Goal: Information Seeking & Learning: Learn about a topic

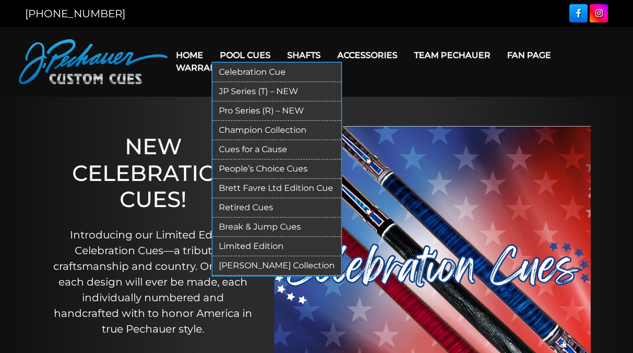
click at [260, 205] on link "Retired Cues" at bounding box center [277, 207] width 129 height 19
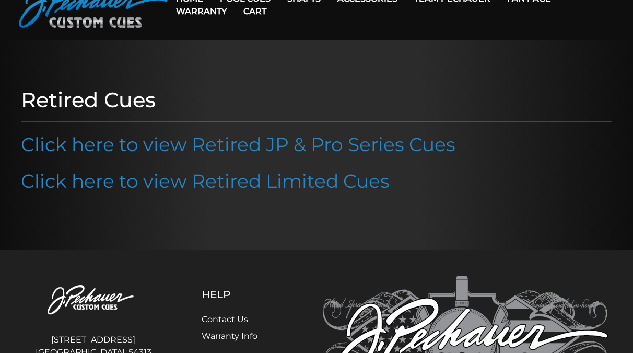
scroll to position [53, 0]
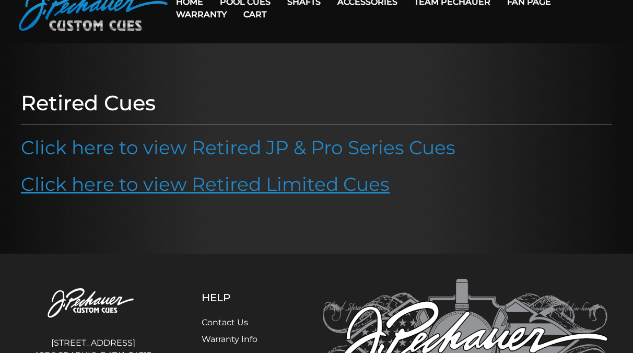
click at [255, 184] on link "Click here to view Retired Limited Cues" at bounding box center [205, 183] width 369 height 23
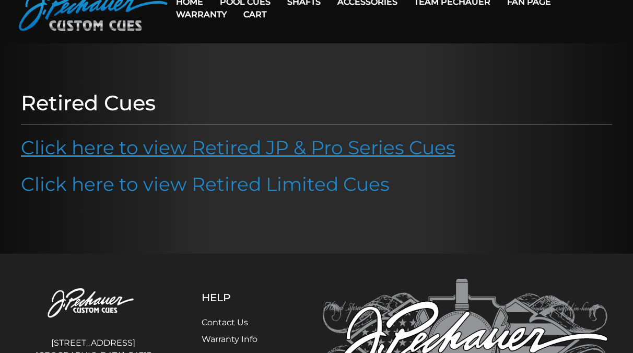
click at [264, 143] on link "Click here to view Retired JP & Pro Series Cues" at bounding box center [238, 147] width 435 height 23
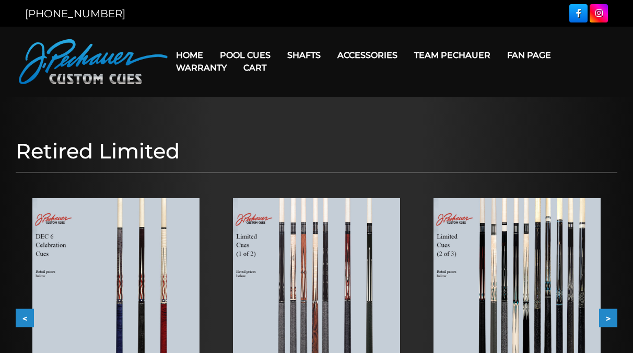
scroll to position [107, 0]
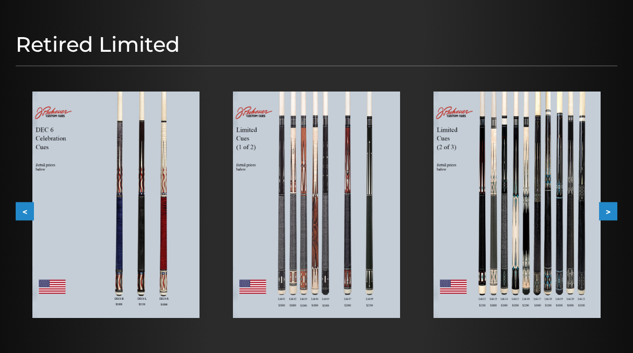
click at [610, 210] on button ">" at bounding box center [608, 211] width 18 height 18
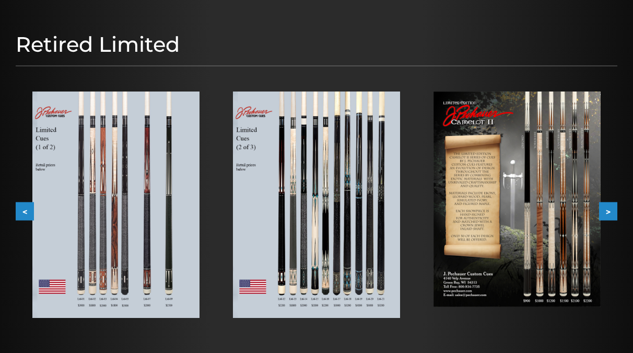
click at [610, 210] on button ">" at bounding box center [608, 211] width 18 height 18
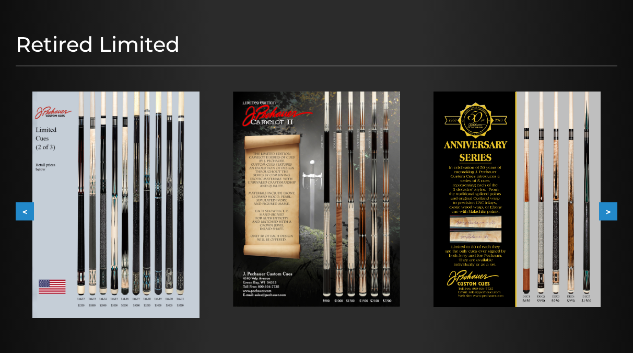
click at [610, 210] on button ">" at bounding box center [608, 211] width 18 height 18
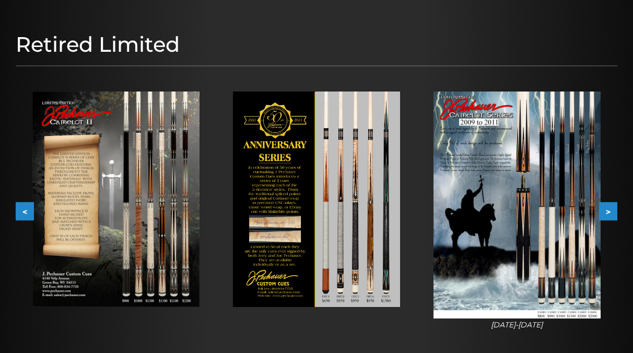
click at [610, 210] on button ">" at bounding box center [608, 211] width 18 height 18
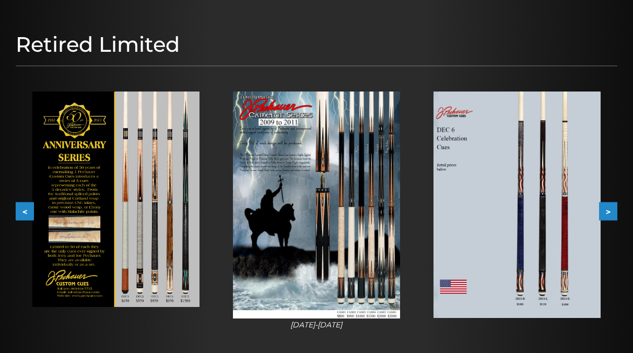
click at [610, 210] on button ">" at bounding box center [608, 211] width 18 height 18
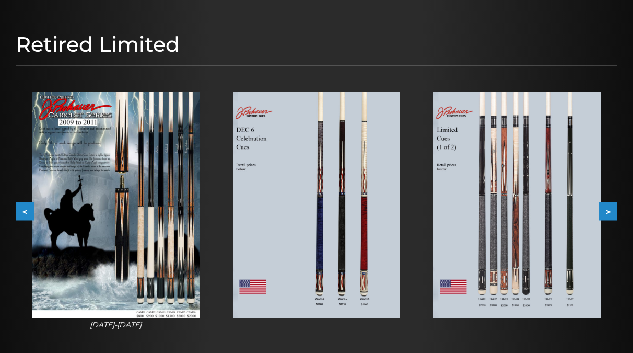
click at [610, 210] on button ">" at bounding box center [608, 211] width 18 height 18
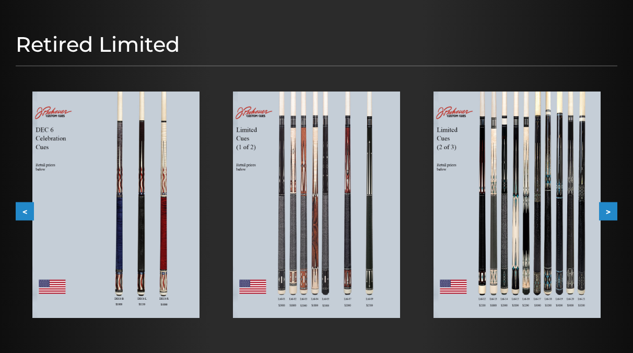
click at [610, 210] on button ">" at bounding box center [608, 211] width 18 height 18
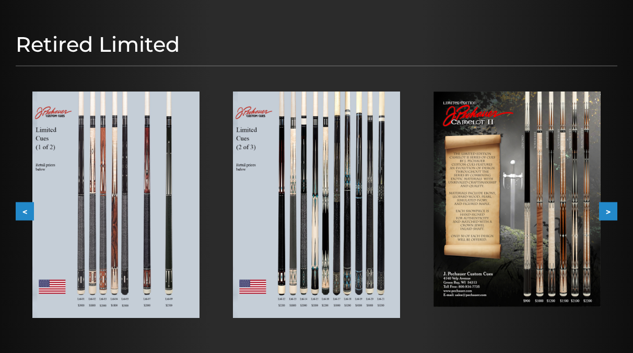
click at [610, 210] on button ">" at bounding box center [608, 211] width 18 height 18
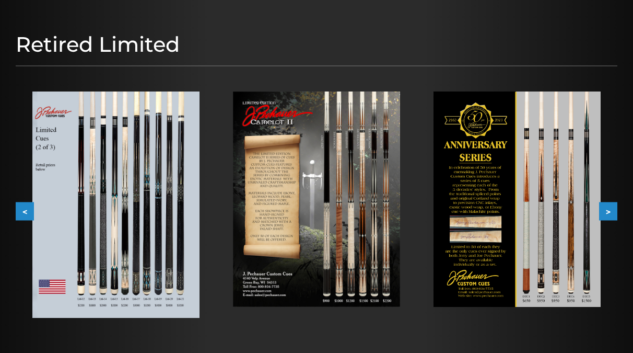
click at [610, 210] on button ">" at bounding box center [608, 211] width 18 height 18
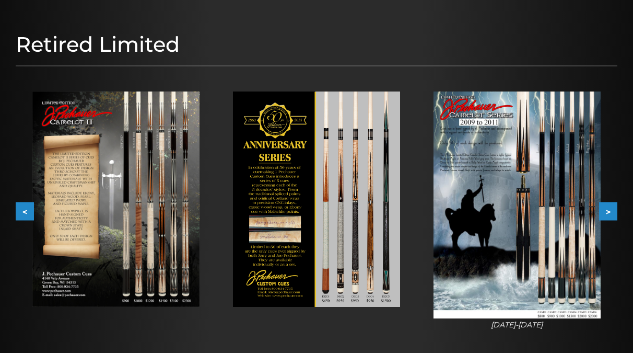
click at [610, 210] on button ">" at bounding box center [608, 211] width 18 height 18
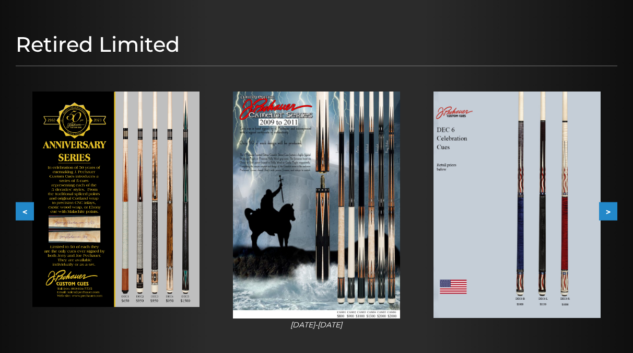
click at [610, 210] on button ">" at bounding box center [608, 211] width 18 height 18
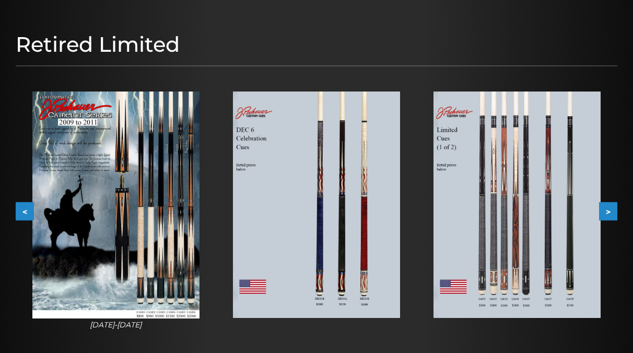
click at [610, 210] on button ">" at bounding box center [608, 211] width 18 height 18
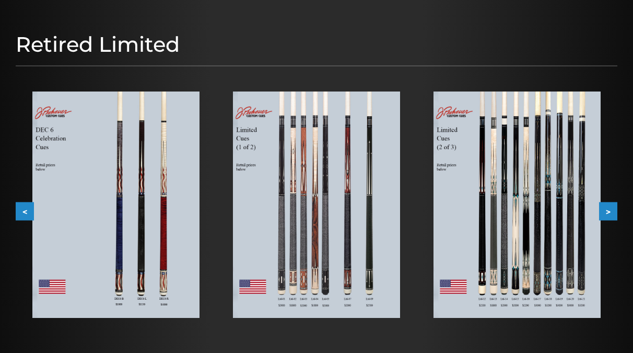
click at [610, 210] on button ">" at bounding box center [608, 211] width 18 height 18
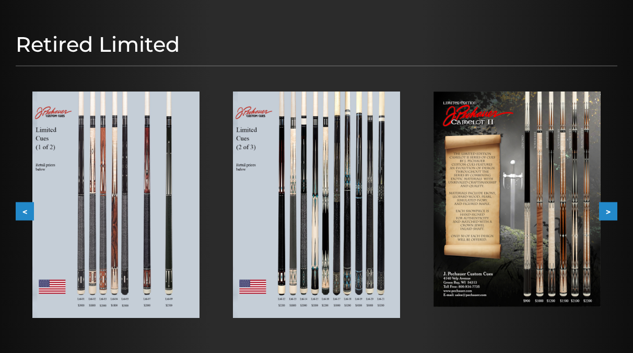
click at [610, 210] on button ">" at bounding box center [608, 211] width 18 height 18
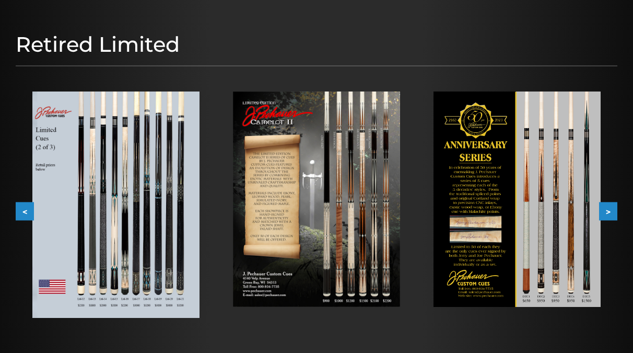
click at [610, 210] on button ">" at bounding box center [608, 211] width 18 height 18
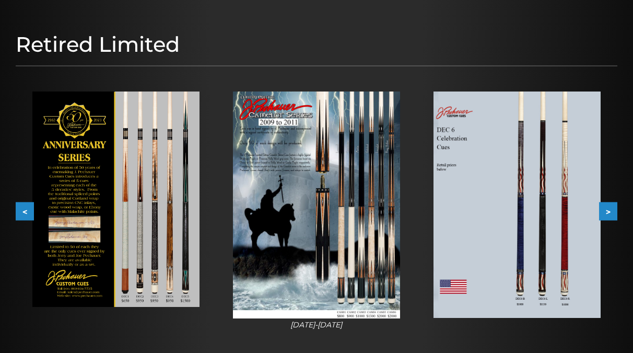
click at [609, 208] on button ">" at bounding box center [608, 211] width 18 height 18
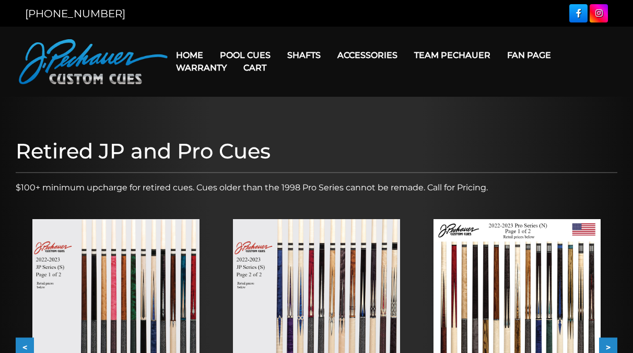
scroll to position [107, 0]
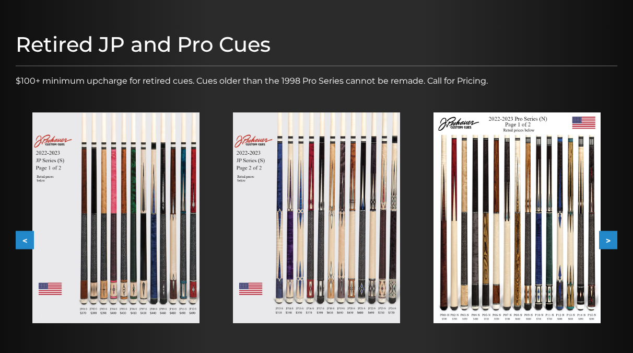
click at [610, 241] on button ">" at bounding box center [608, 239] width 18 height 18
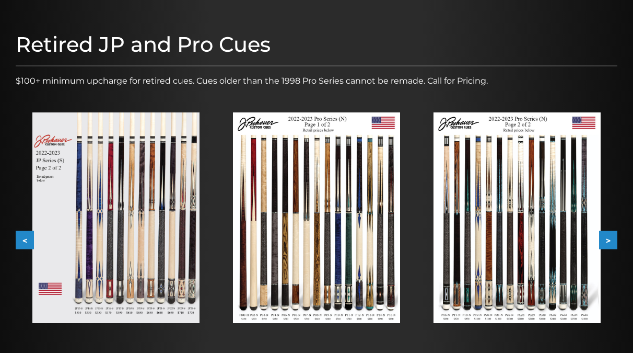
click at [610, 241] on button ">" at bounding box center [608, 239] width 18 height 18
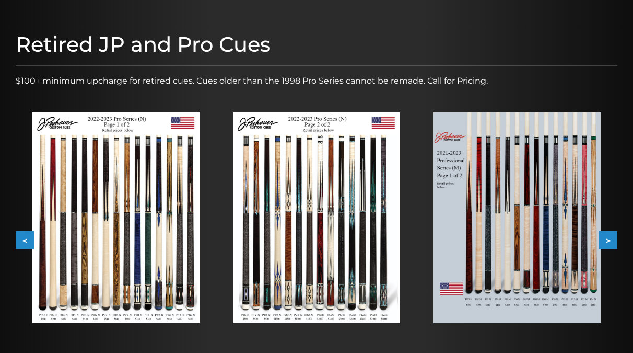
click at [611, 234] on button ">" at bounding box center [608, 239] width 18 height 18
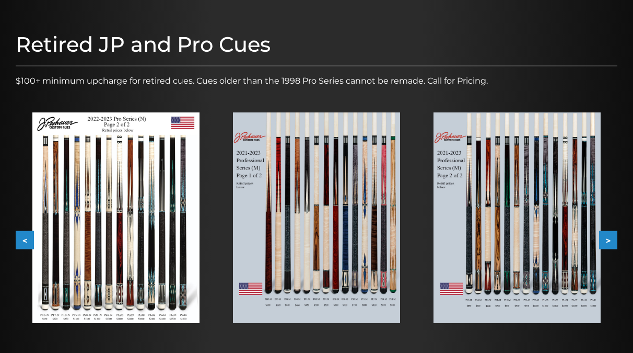
click at [611, 234] on button ">" at bounding box center [608, 239] width 18 height 18
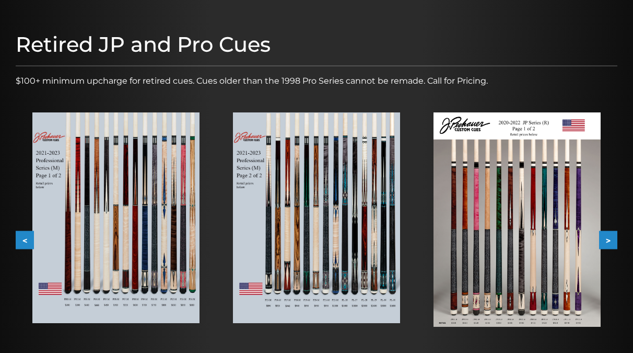
click at [532, 216] on img at bounding box center [517, 219] width 167 height 214
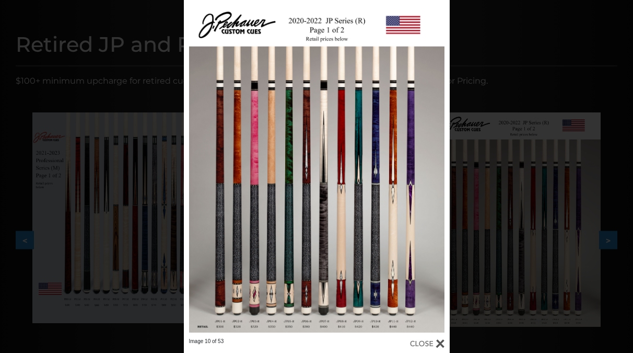
click at [474, 60] on div "Image 10 of 53" at bounding box center [316, 176] width 633 height 353
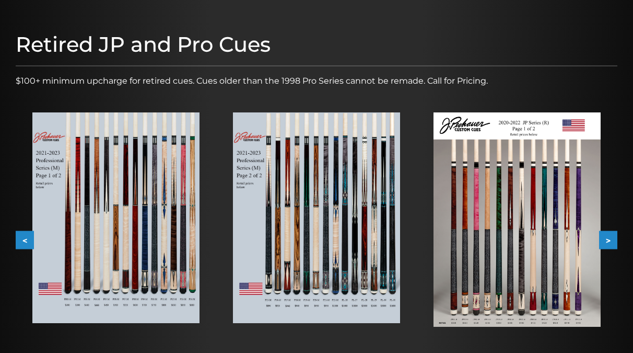
click at [610, 238] on button ">" at bounding box center [608, 239] width 18 height 18
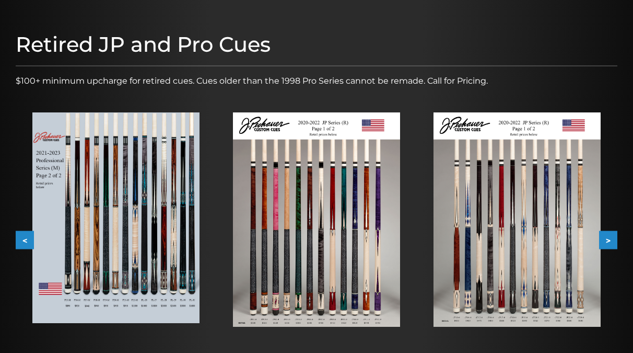
click at [141, 299] on img at bounding box center [115, 217] width 167 height 211
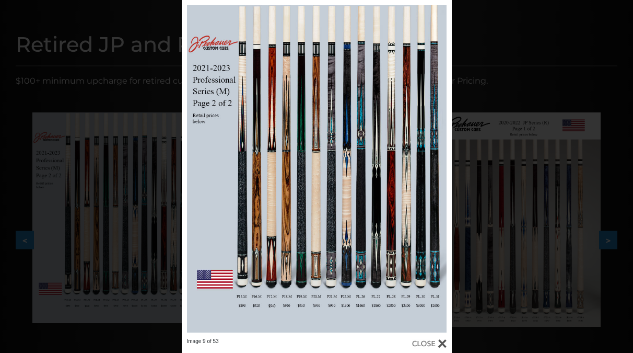
click at [485, 84] on div "Image 9 of 53" at bounding box center [316, 176] width 633 height 353
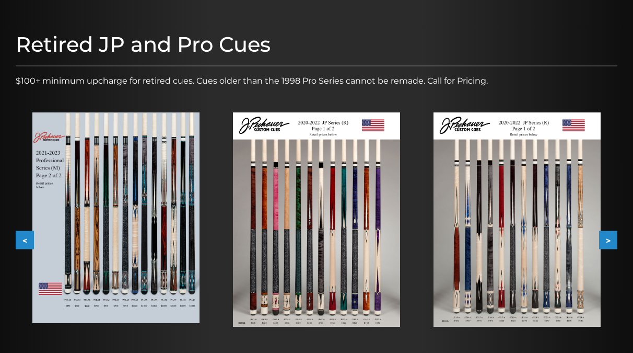
click at [197, 240] on img at bounding box center [115, 217] width 167 height 211
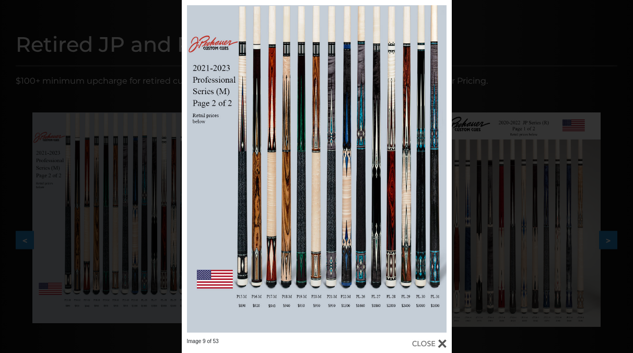
click at [441, 341] on div at bounding box center [429, 343] width 34 height 11
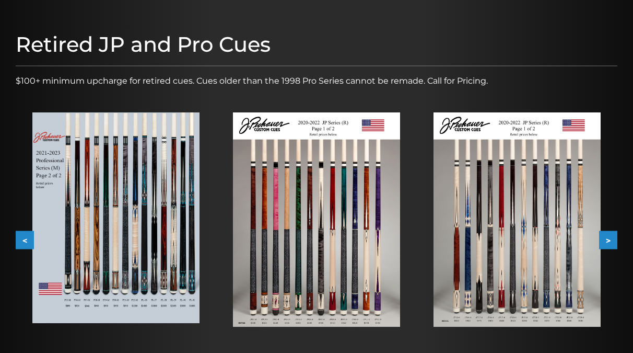
click at [610, 238] on button ">" at bounding box center [608, 239] width 18 height 18
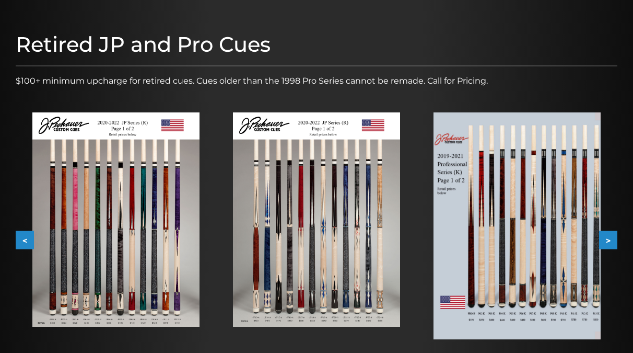
click at [610, 238] on button ">" at bounding box center [608, 239] width 18 height 18
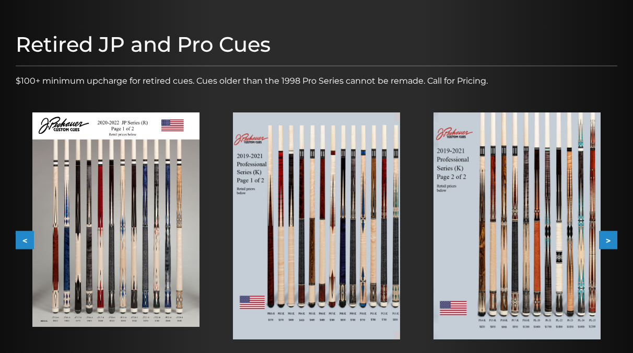
click at [610, 238] on button ">" at bounding box center [608, 239] width 18 height 18
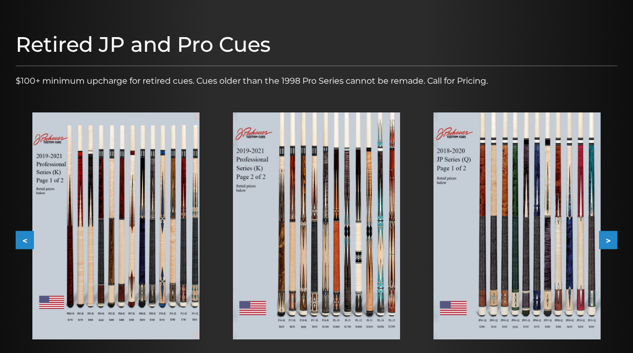
click at [610, 237] on button ">" at bounding box center [608, 239] width 18 height 18
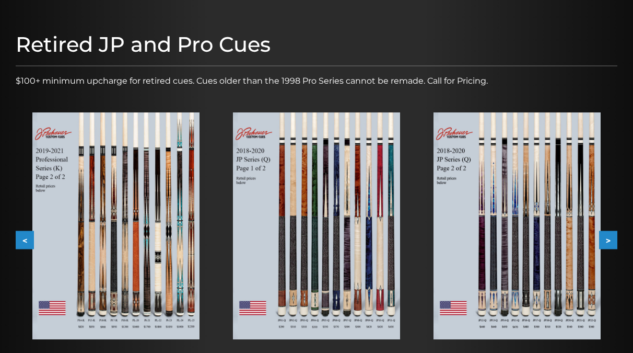
click at [610, 237] on button ">" at bounding box center [608, 239] width 18 height 18
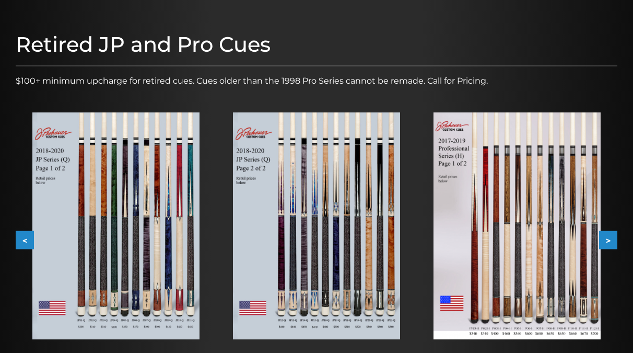
click at [610, 237] on button ">" at bounding box center [608, 239] width 18 height 18
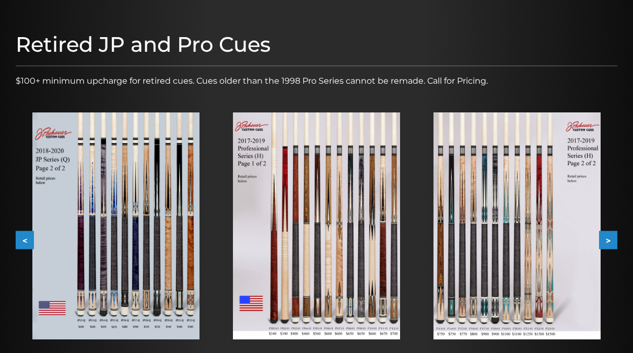
click at [17, 240] on button "<" at bounding box center [25, 239] width 18 height 18
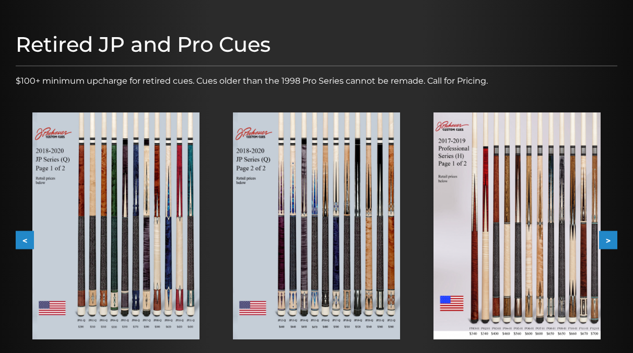
click at [17, 240] on button "<" at bounding box center [25, 239] width 18 height 18
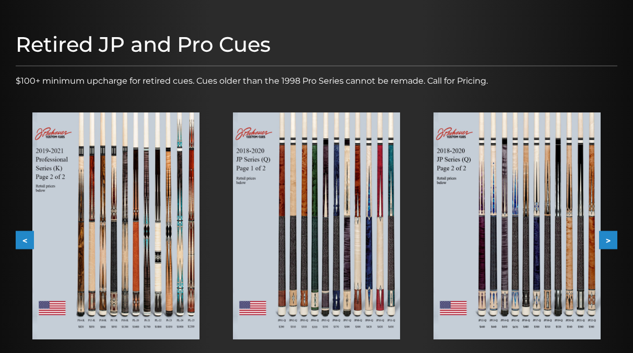
click at [17, 239] on button "<" at bounding box center [25, 239] width 18 height 18
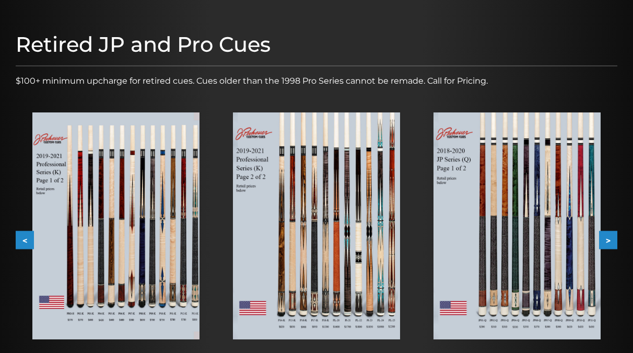
click at [17, 239] on button "<" at bounding box center [25, 239] width 18 height 18
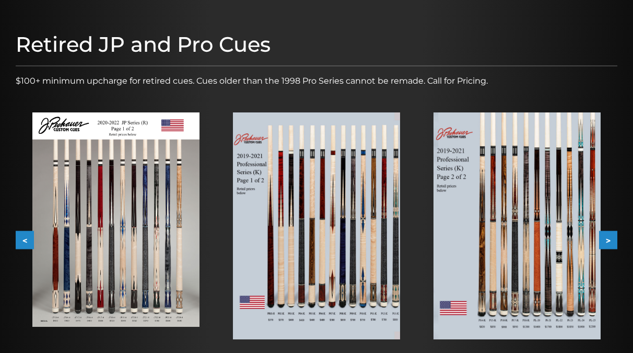
click at [17, 239] on button "<" at bounding box center [25, 239] width 18 height 18
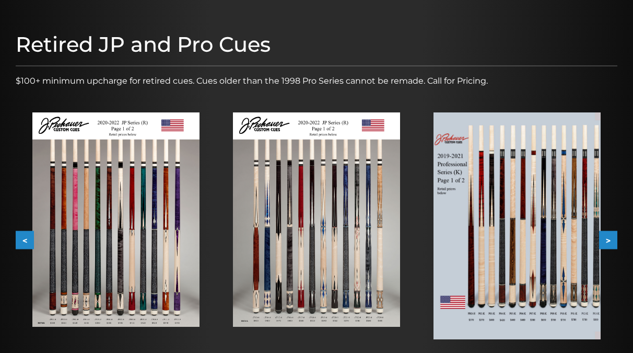
click at [17, 239] on button "<" at bounding box center [25, 239] width 18 height 18
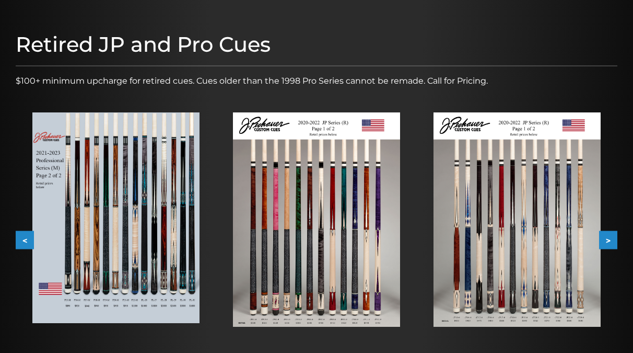
click at [615, 242] on button ">" at bounding box center [608, 239] width 18 height 18
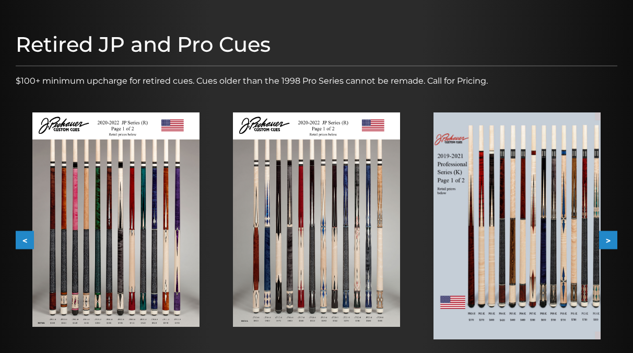
click at [613, 241] on button ">" at bounding box center [608, 239] width 18 height 18
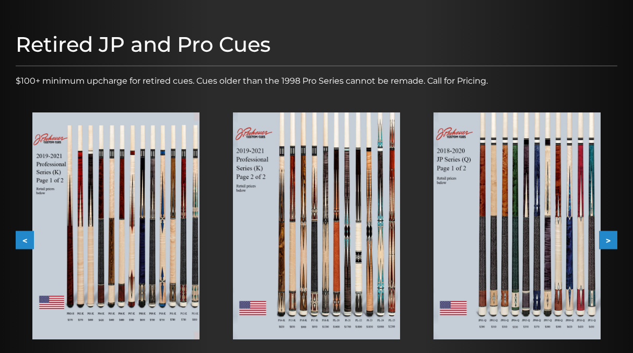
click at [612, 241] on button ">" at bounding box center [608, 239] width 18 height 18
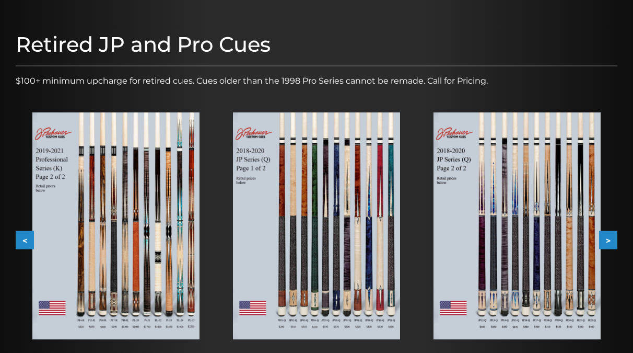
click at [612, 240] on button ">" at bounding box center [608, 239] width 18 height 18
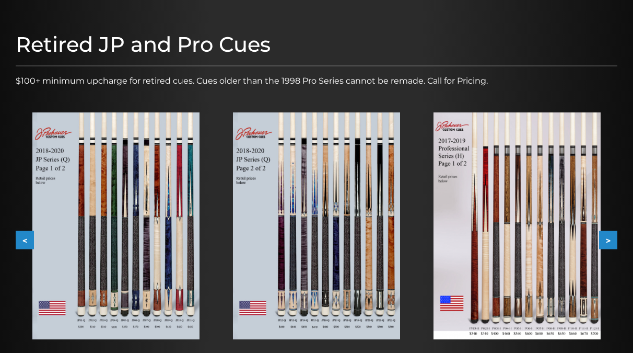
click at [611, 240] on button ">" at bounding box center [608, 239] width 18 height 18
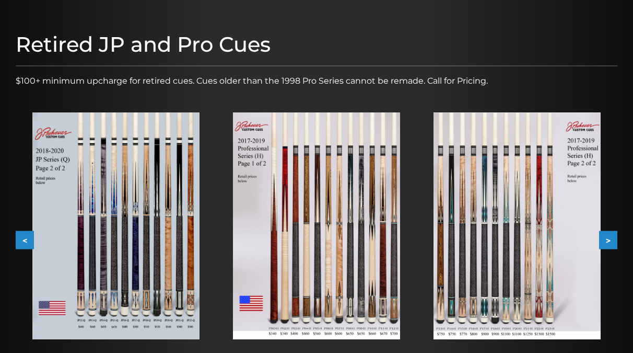
click at [611, 240] on button ">" at bounding box center [608, 239] width 18 height 18
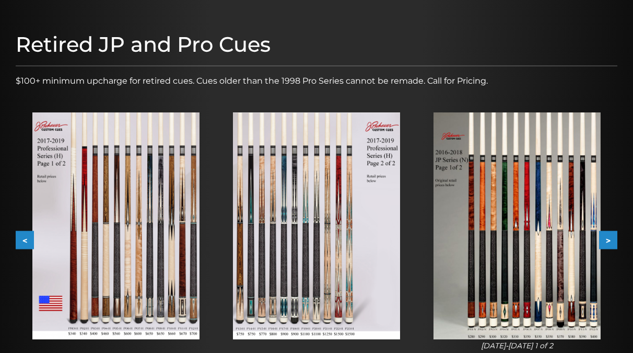
click at [611, 240] on button ">" at bounding box center [608, 239] width 18 height 18
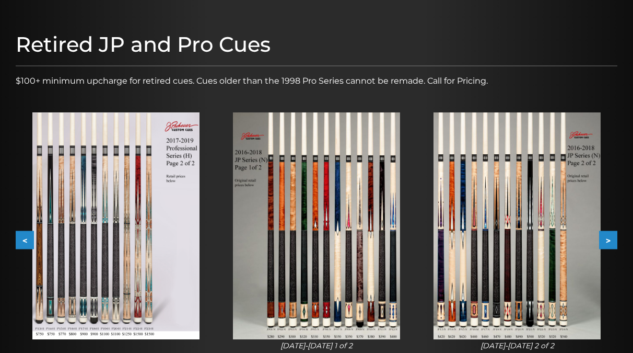
click at [611, 240] on button ">" at bounding box center [608, 239] width 18 height 18
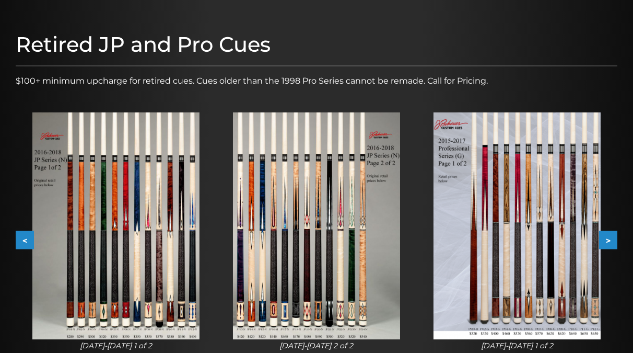
click at [611, 240] on button ">" at bounding box center [608, 239] width 18 height 18
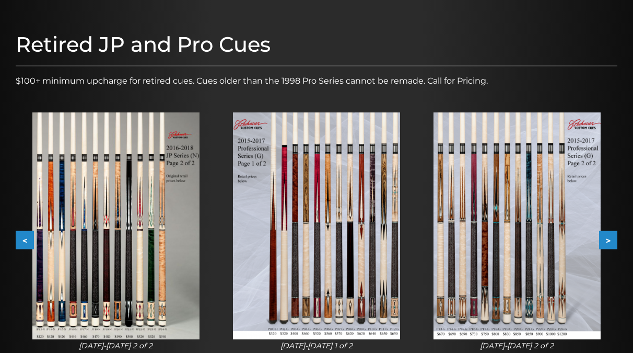
click at [611, 240] on button ">" at bounding box center [608, 239] width 18 height 18
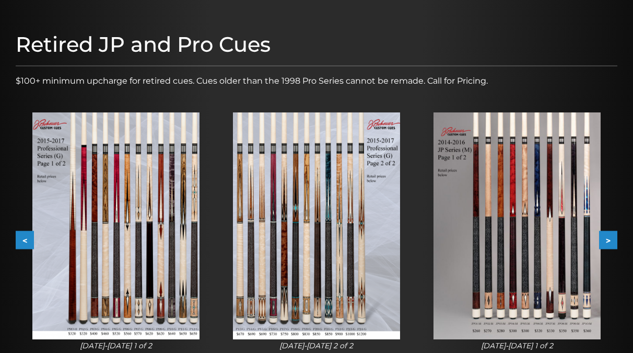
click at [611, 240] on button ">" at bounding box center [608, 239] width 18 height 18
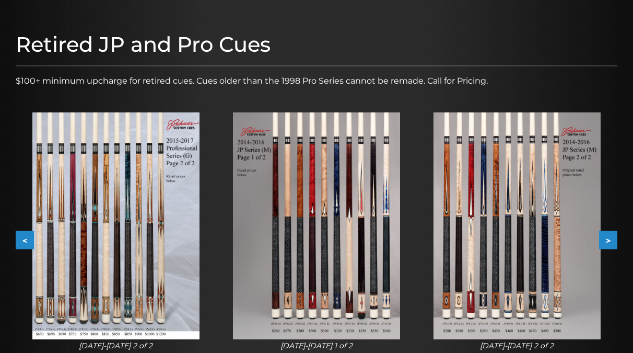
click at [611, 240] on button ">" at bounding box center [608, 239] width 18 height 18
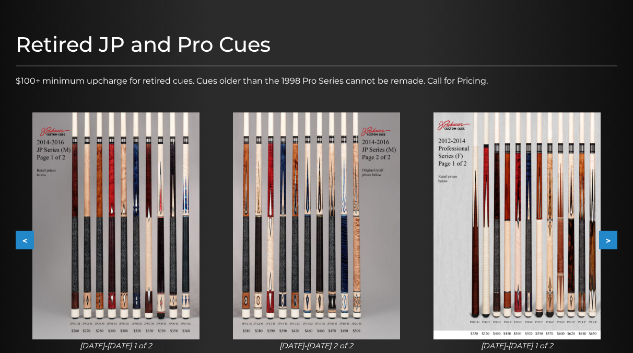
click at [348, 197] on img at bounding box center [316, 225] width 167 height 226
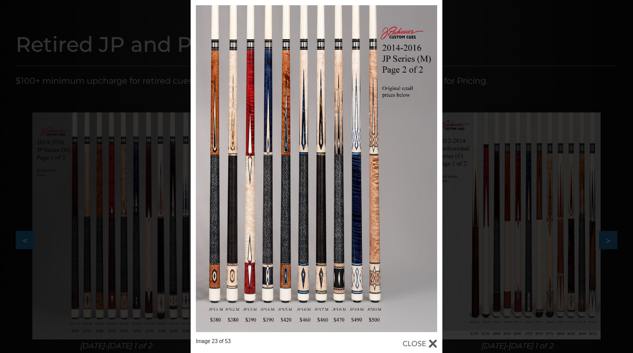
click at [470, 91] on div "Image 23 of 53" at bounding box center [316, 176] width 633 height 353
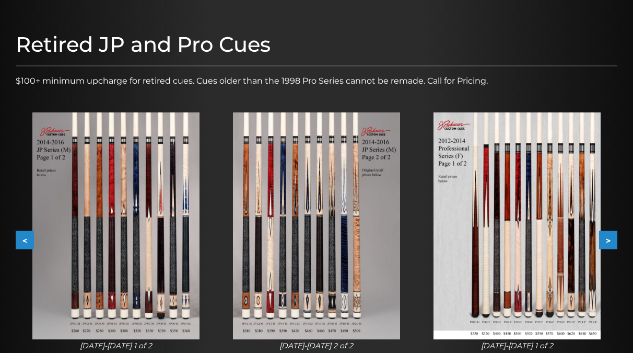
click at [610, 240] on button ">" at bounding box center [608, 239] width 18 height 18
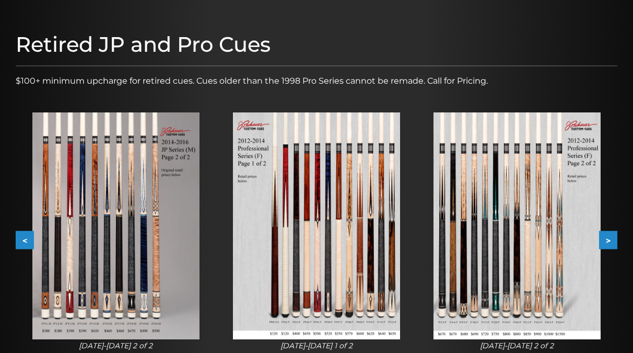
click at [610, 240] on button ">" at bounding box center [608, 239] width 18 height 18
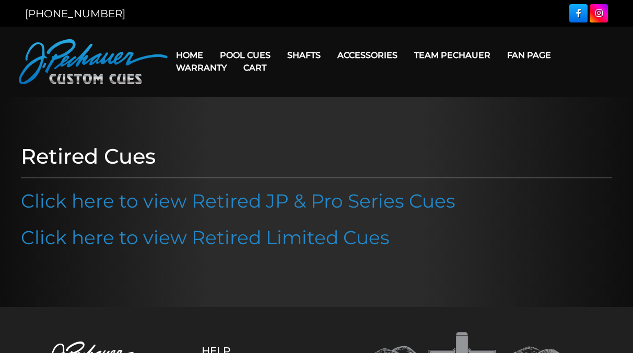
scroll to position [53, 0]
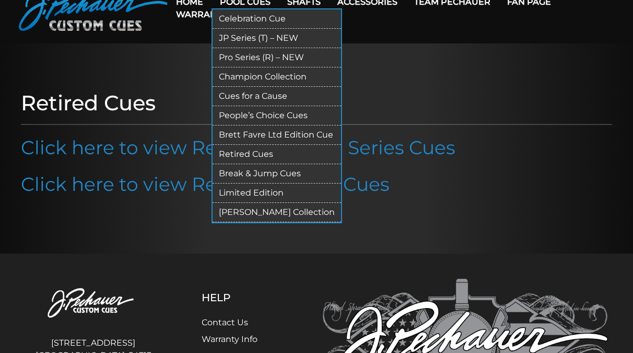
click at [256, 58] on link "Pro Series (R) – NEW" at bounding box center [277, 57] width 129 height 19
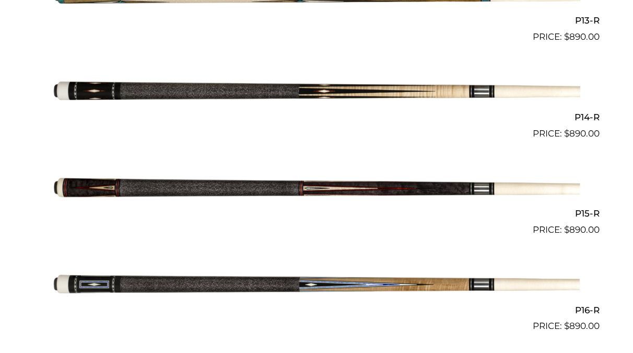
scroll to position [1599, 0]
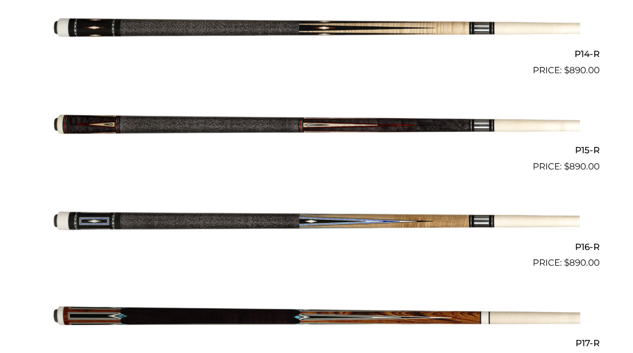
click at [395, 32] on img at bounding box center [317, 29] width 528 height 88
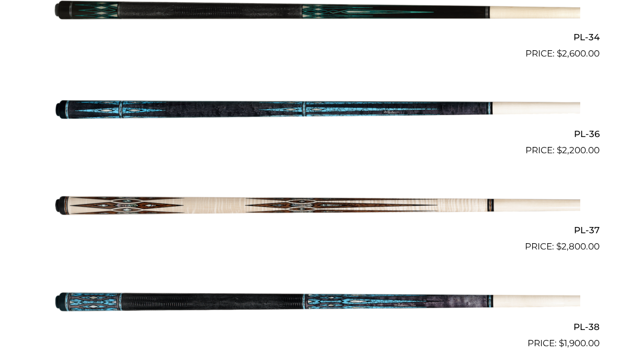
scroll to position [2931, 0]
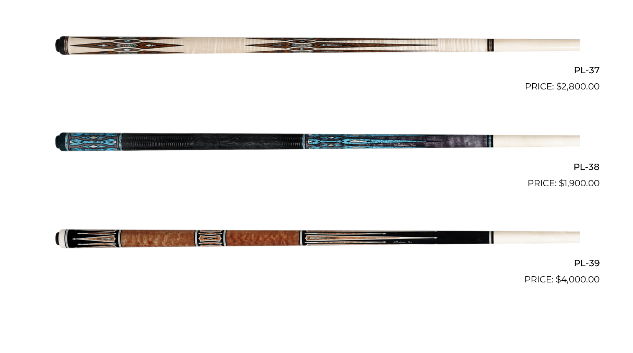
click at [335, 143] on img at bounding box center [317, 142] width 528 height 88
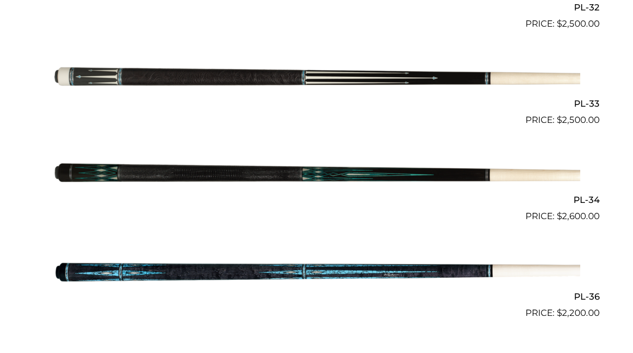
scroll to position [2611, 0]
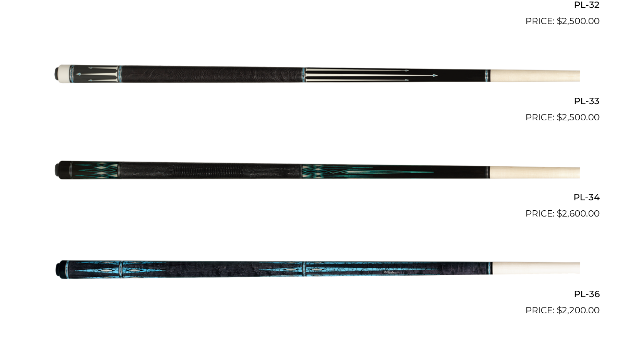
click at [351, 285] on h2 "PL-36" at bounding box center [316, 293] width 566 height 19
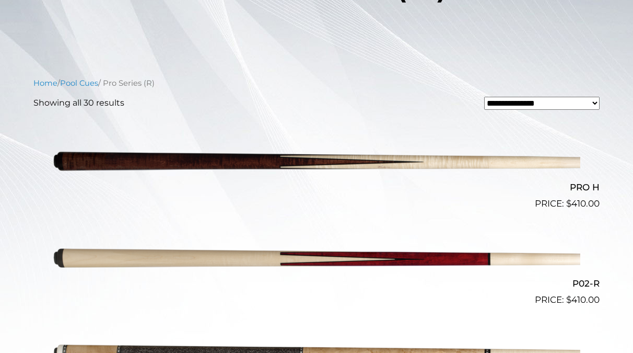
scroll to position [0, 0]
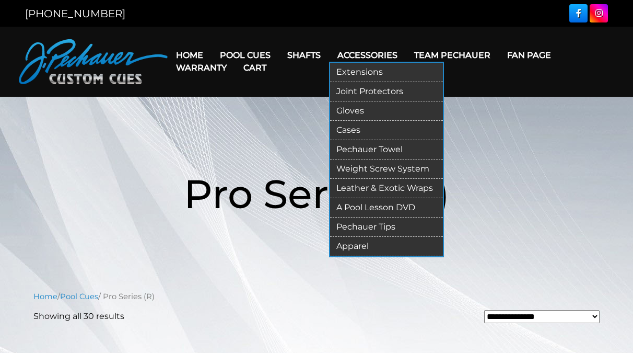
click at [366, 242] on link "Apparel" at bounding box center [386, 246] width 113 height 19
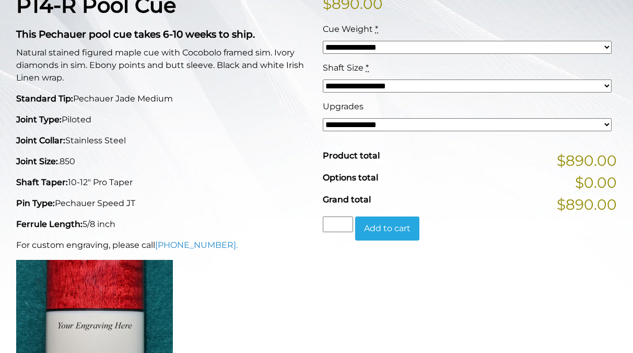
scroll to position [373, 0]
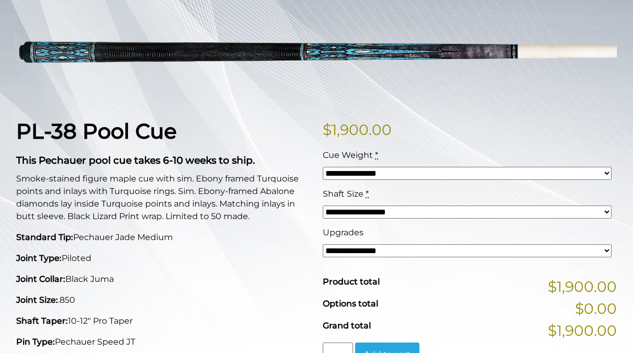
scroll to position [160, 0]
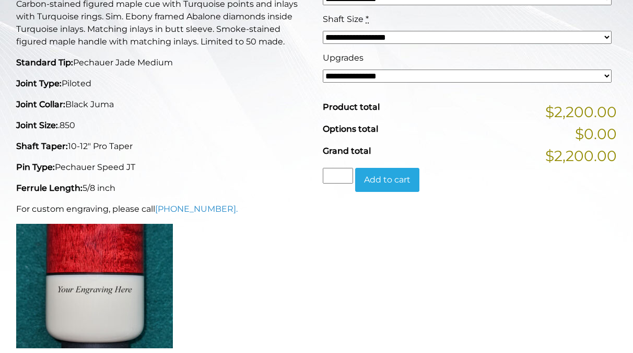
scroll to position [266, 0]
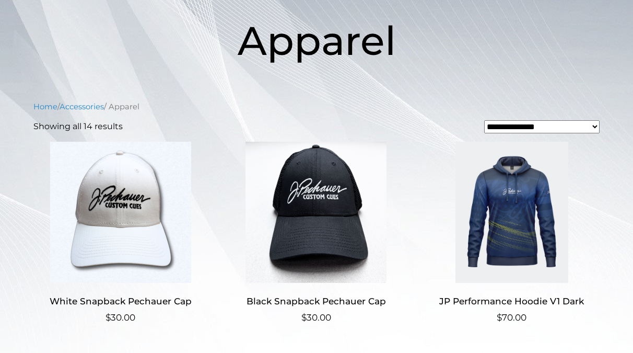
scroll to position [160, 0]
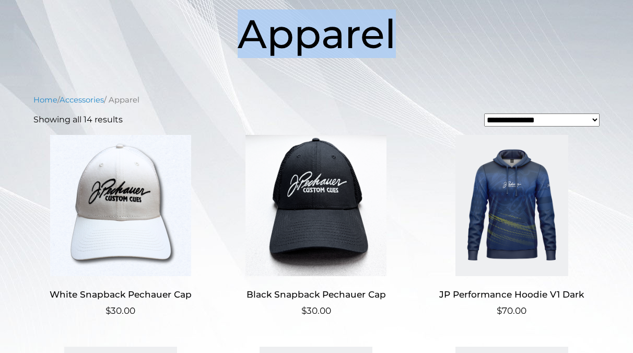
drag, startPoint x: 251, startPoint y: 28, endPoint x: 389, endPoint y: 21, distance: 138.6
click at [389, 21] on span "Apparel" at bounding box center [317, 33] width 158 height 49
copy span "Apparel"
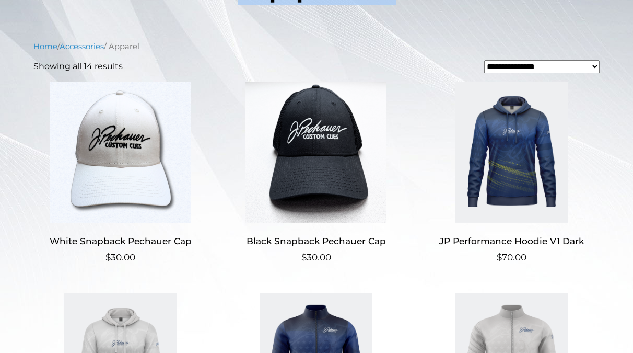
scroll to position [0, 0]
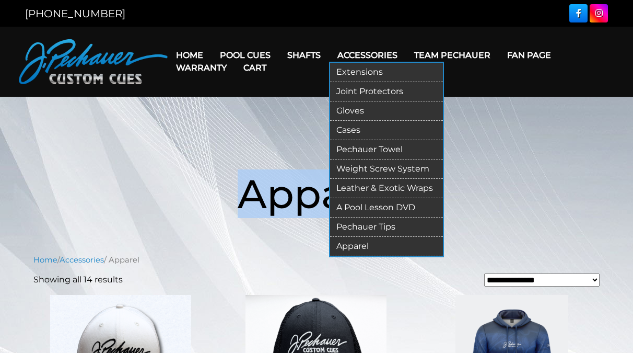
click at [379, 145] on link "Pechauer Towel" at bounding box center [386, 149] width 113 height 19
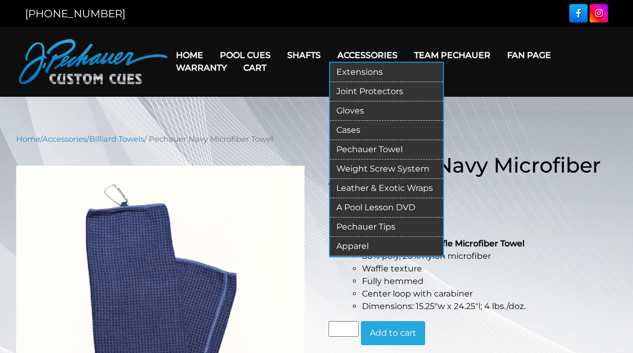
click at [369, 225] on link "Pechauer Tips" at bounding box center [386, 226] width 113 height 19
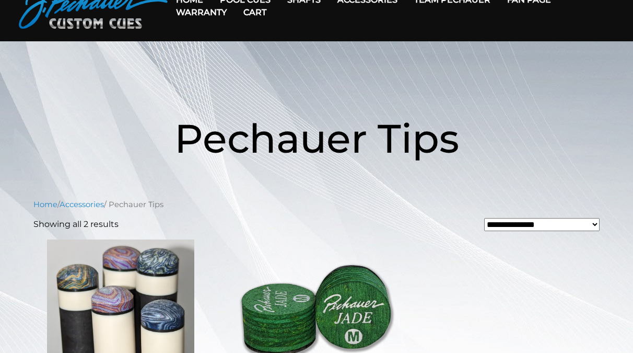
scroll to position [53, 0]
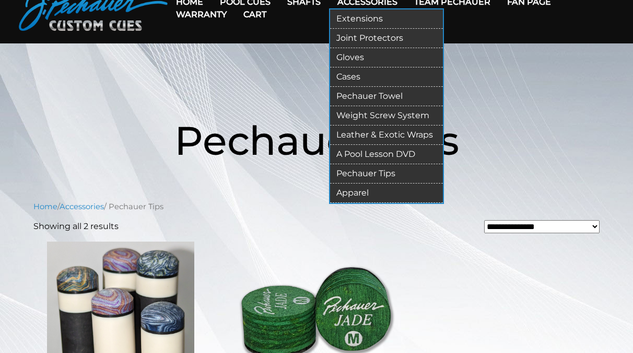
click at [360, 20] on link "Extensions" at bounding box center [386, 18] width 113 height 19
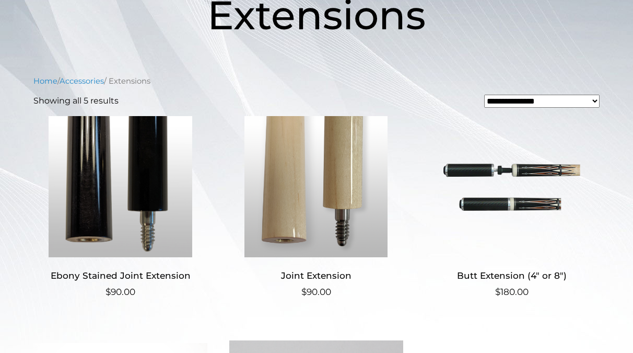
scroll to position [160, 0]
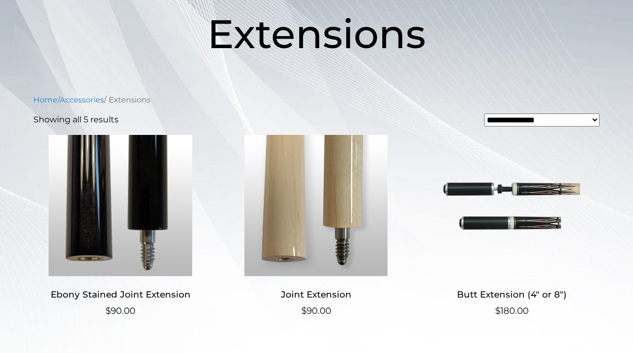
click at [241, 47] on span "Extensions" at bounding box center [316, 33] width 218 height 49
click at [286, 106] on nav "Home / Accessories / Extensions" at bounding box center [316, 99] width 566 height 11
